Goal: Task Accomplishment & Management: Use online tool/utility

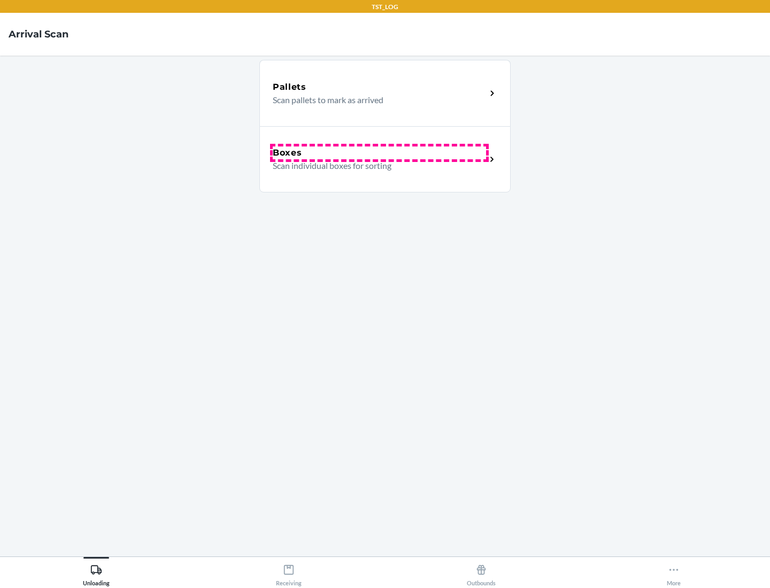
click at [379, 153] on div "Boxes" at bounding box center [379, 153] width 213 height 13
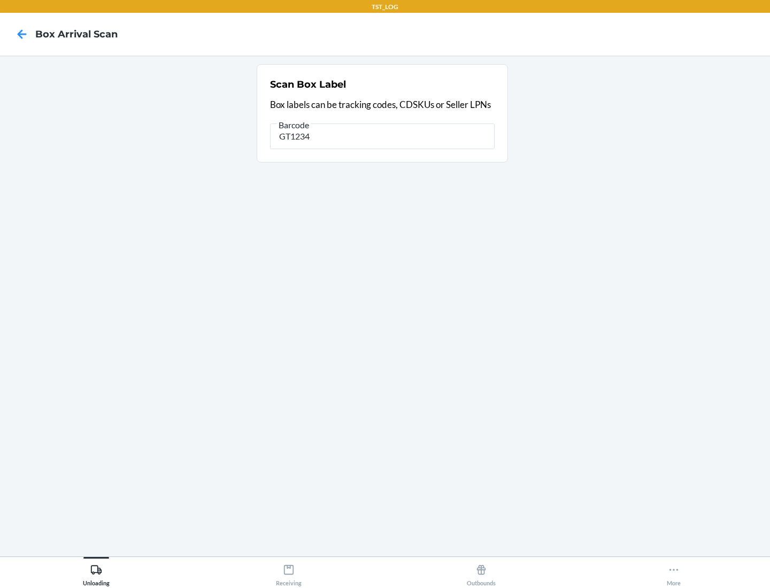
type input "GT1234"
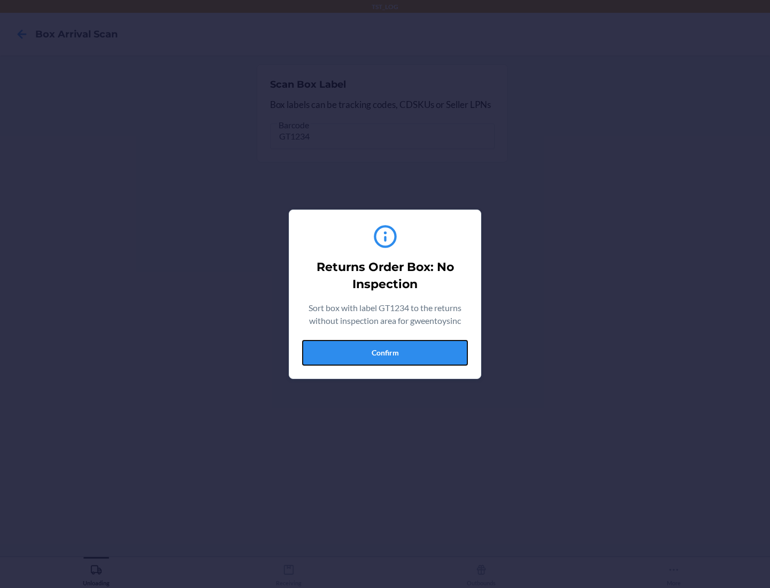
click at [385, 353] on button "Confirm" at bounding box center [385, 353] width 166 height 26
